Goal: Task Accomplishment & Management: Manage account settings

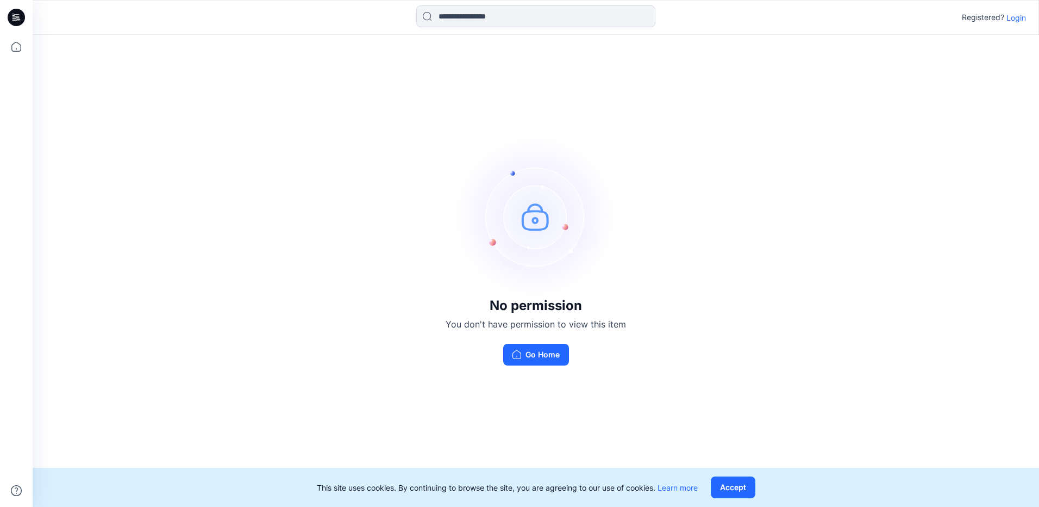
drag, startPoint x: 560, startPoint y: 325, endPoint x: 575, endPoint y: 325, distance: 14.1
click at [560, 325] on p "You don't have permission to view this item" at bounding box center [536, 323] width 180 height 13
click at [621, 324] on p "You don't have permission to view this item" at bounding box center [536, 323] width 180 height 13
click at [1015, 17] on p "Login" at bounding box center [1017, 17] width 20 height 11
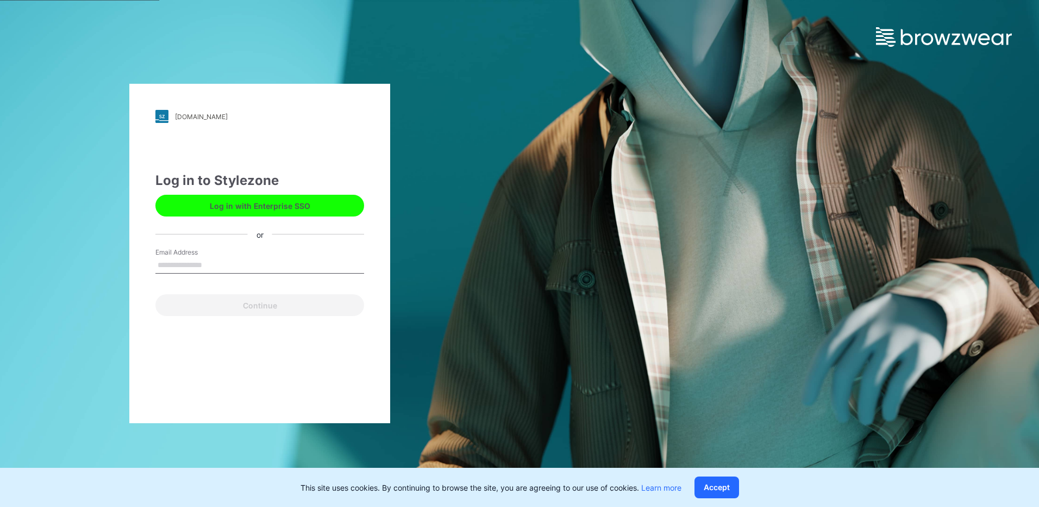
click at [195, 263] on input "Email Address" at bounding box center [259, 265] width 209 height 16
type input "**********"
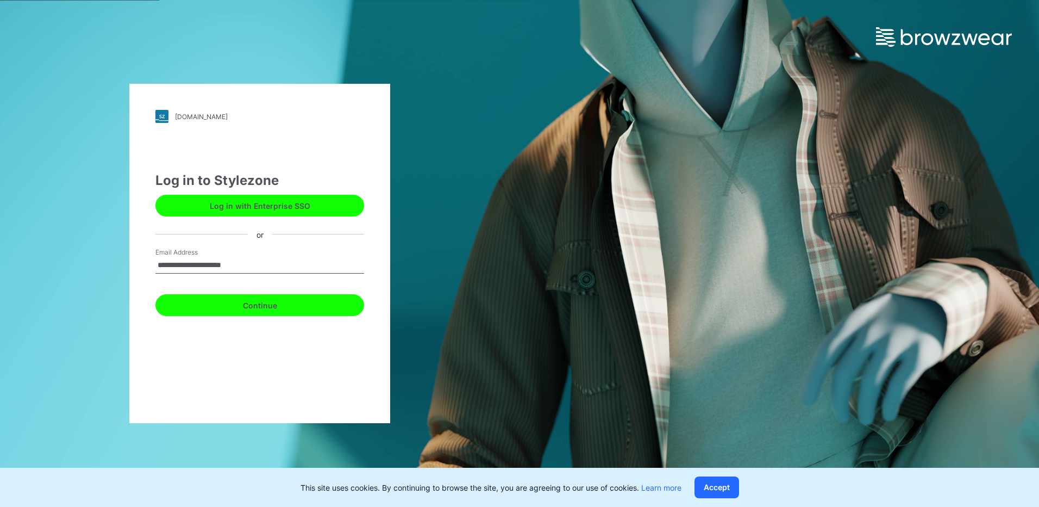
click at [262, 300] on button "Continue" at bounding box center [259, 305] width 209 height 22
